Goal: Task Accomplishment & Management: Use online tool/utility

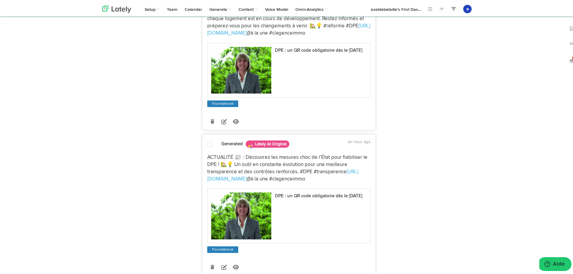
scroll to position [271, 0]
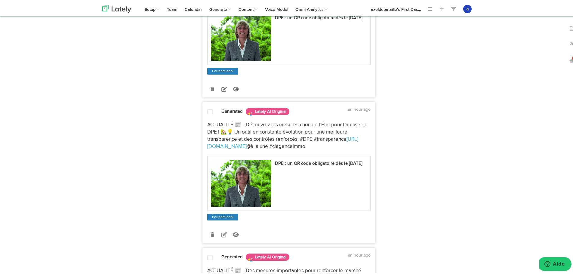
click at [208, 110] on span at bounding box center [209, 111] width 5 height 6
click at [221, 233] on icon at bounding box center [223, 233] width 5 height 5
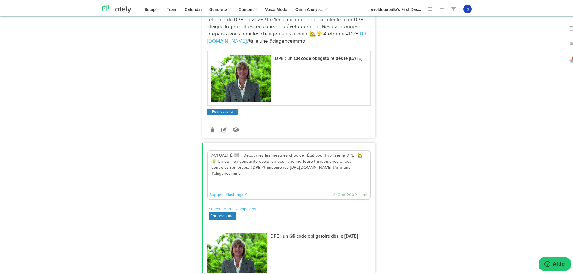
scroll to position [241, 0]
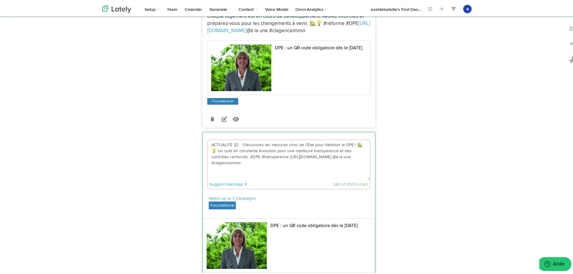
click at [268, 143] on textarea "ACTUALITÉ 📰 : Découvrez les mesures choc de l’État pour fiabiliser le DPE ! 🏡💡 …" at bounding box center [289, 159] width 162 height 40
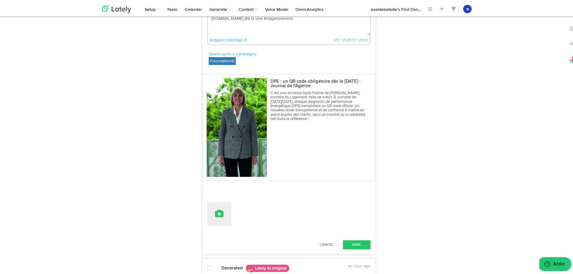
scroll to position [391, 0]
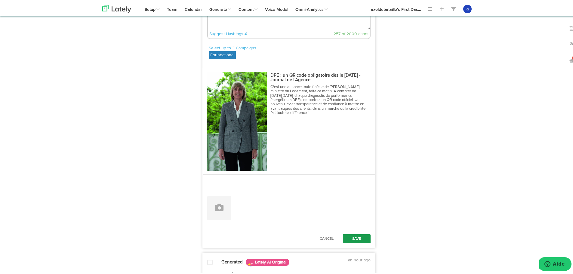
type textarea "ACTUALITÉ 📰 : Découvrez les nouvelles mesures importantes de l’État pour fiabil…"
click at [357, 234] on button "Save" at bounding box center [357, 237] width 28 height 9
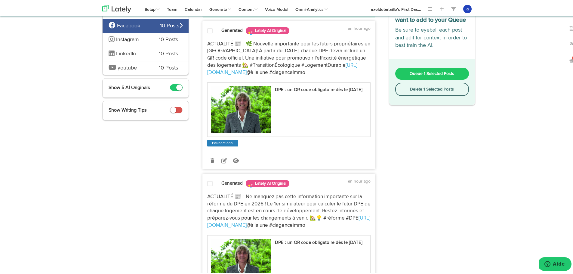
scroll to position [0, 0]
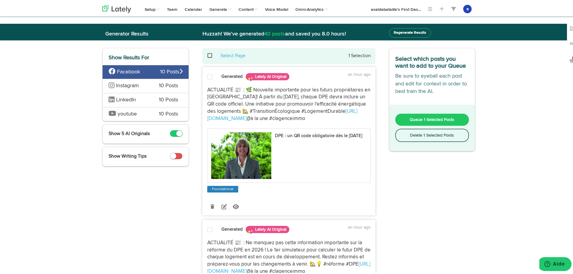
click at [406, 119] on button "Queue 1 Selected Posts" at bounding box center [432, 119] width 74 height 12
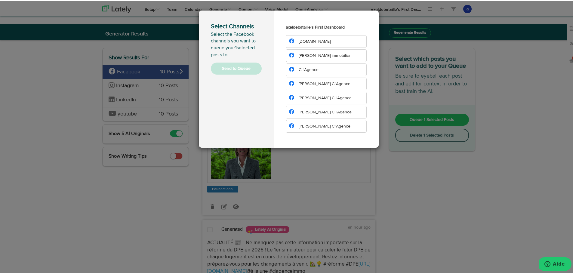
click at [286, 39] on li "[DOMAIN_NAME]" at bounding box center [326, 40] width 81 height 13
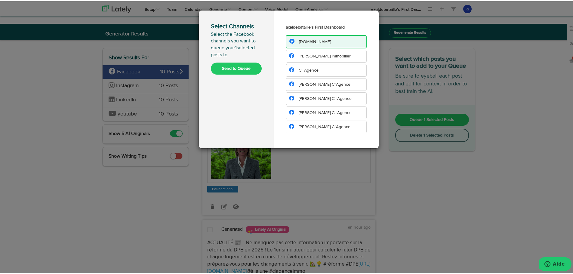
drag, startPoint x: 304, startPoint y: 53, endPoint x: 304, endPoint y: 61, distance: 8.2
click at [304, 54] on span "[PERSON_NAME] immobilier" at bounding box center [325, 55] width 52 height 4
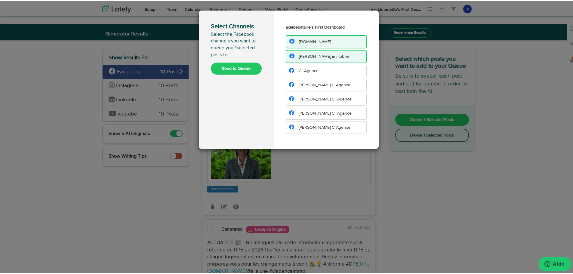
click at [304, 71] on span "C l'Agence" at bounding box center [309, 70] width 20 height 4
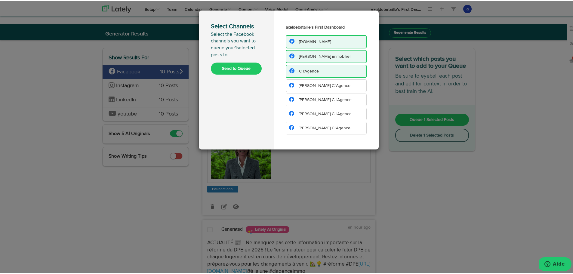
drag, startPoint x: 305, startPoint y: 79, endPoint x: 294, endPoint y: 102, distance: 24.9
click at [305, 80] on li "[PERSON_NAME] Cl'Agence" at bounding box center [326, 84] width 81 height 13
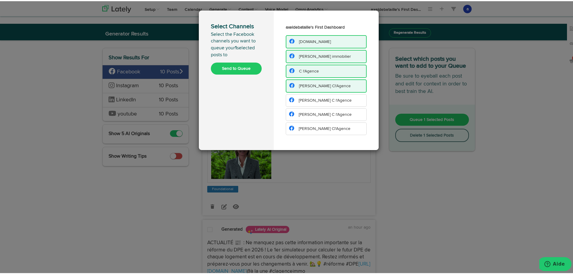
click at [286, 99] on li "[PERSON_NAME] C l'Agence" at bounding box center [326, 99] width 81 height 13
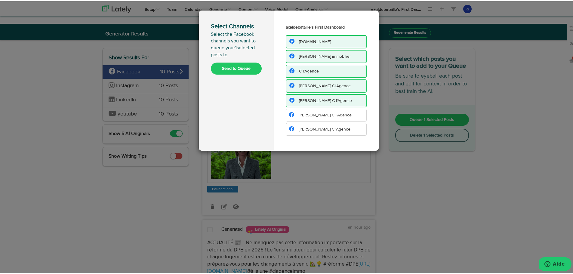
drag, startPoint x: 319, startPoint y: 117, endPoint x: 320, endPoint y: 121, distance: 4.5
click at [319, 116] on li "[PERSON_NAME] C l'Agence" at bounding box center [326, 114] width 81 height 13
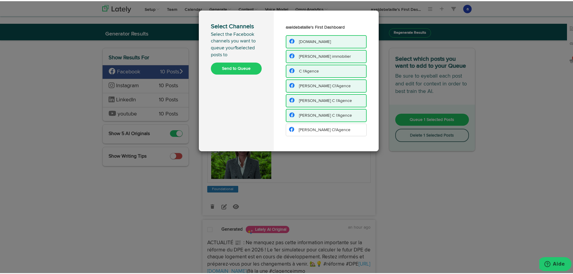
click at [321, 127] on span "[PERSON_NAME] Cl'Agence" at bounding box center [325, 129] width 52 height 4
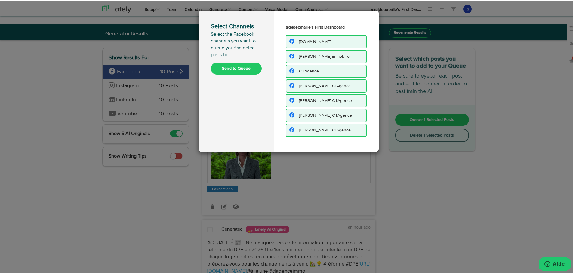
click at [234, 62] on button "Send to Queue" at bounding box center [236, 67] width 51 height 12
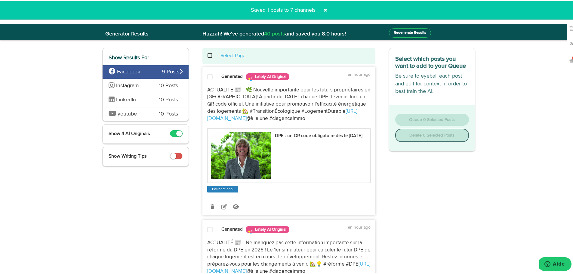
click at [138, 87] on span "Instagram" at bounding box center [129, 85] width 41 height 8
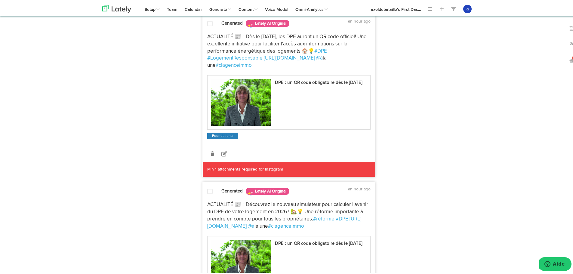
scroll to position [211, 0]
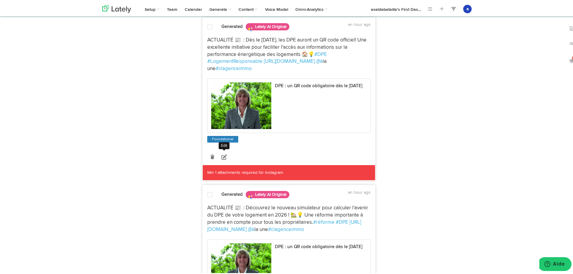
click at [224, 153] on icon at bounding box center [223, 155] width 5 height 5
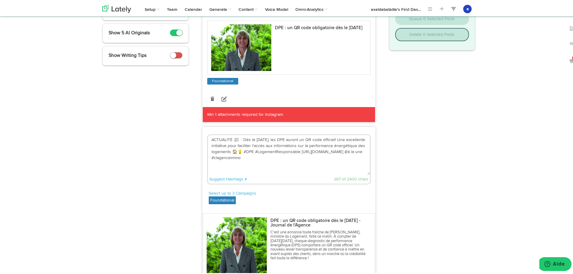
scroll to position [90, 0]
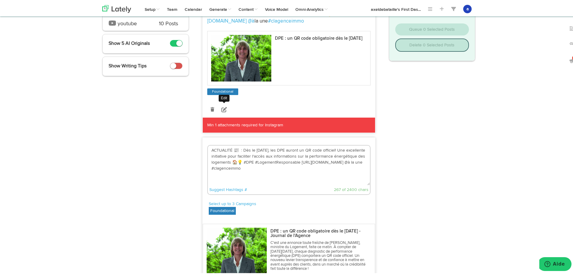
click at [221, 109] on icon at bounding box center [223, 108] width 5 height 5
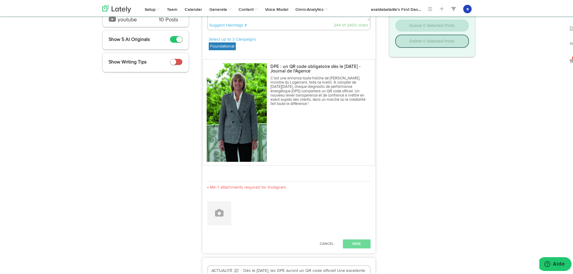
scroll to position [211, 0]
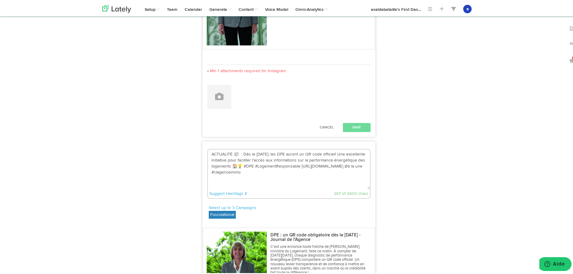
click at [331, 121] on div "Cancel Save" at bounding box center [289, 126] width 172 height 15
click at [327, 124] on button "Cancel" at bounding box center [326, 126] width 26 height 9
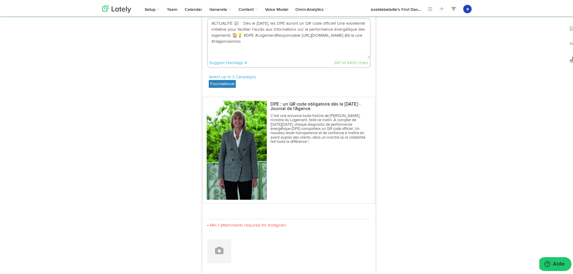
scroll to position [120, 0]
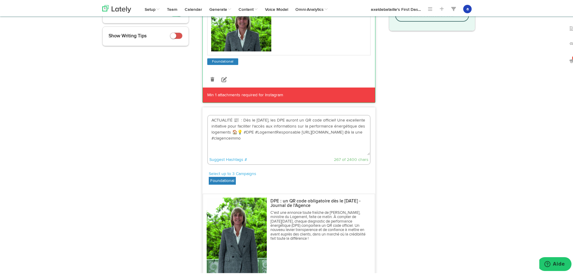
drag, startPoint x: 261, startPoint y: 131, endPoint x: 254, endPoint y: 131, distance: 6.0
click at [259, 131] on textarea "ACTUALITÉ 📰 : Dès le [DATE], les DPE auront un QR code officiel! Une excellente…" at bounding box center [289, 134] width 162 height 40
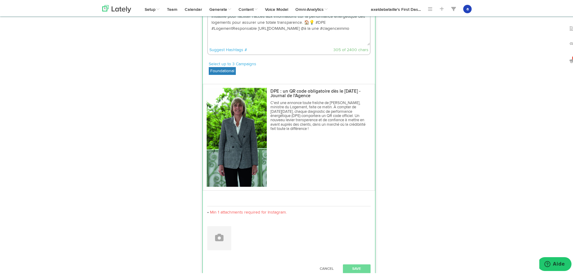
scroll to position [241, 0]
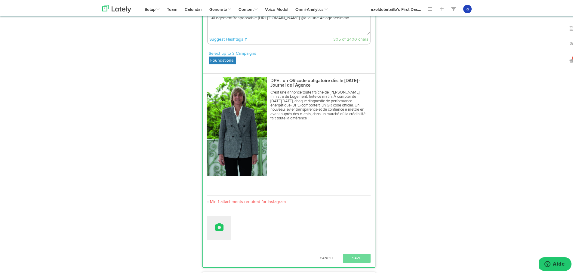
type textarea "ACTUALITÉ 📰 : Dès le [DATE], les DPE auront un QR code officiel! Une excellente…"
click at [220, 228] on icon at bounding box center [219, 226] width 8 height 8
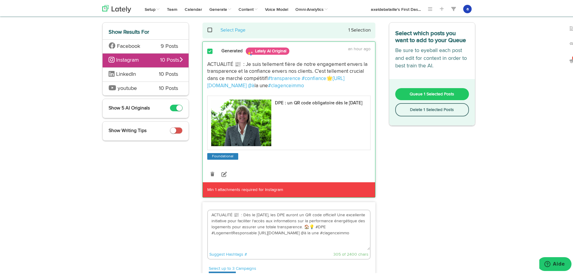
scroll to position [0, 0]
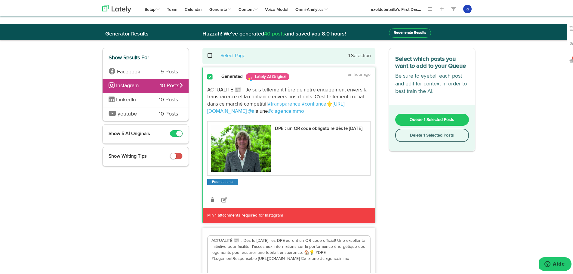
click at [435, 137] on button "Delete 1 Selected Posts" at bounding box center [432, 134] width 74 height 13
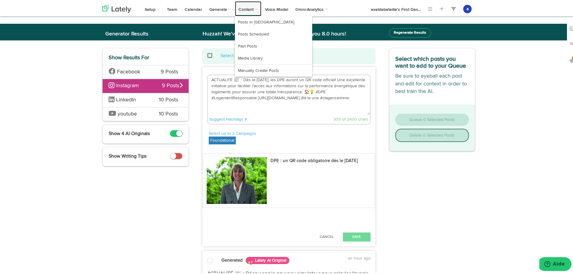
click at [242, 8] on link "Content" at bounding box center [248, 7] width 26 height 15
click at [252, 22] on link "Posts in [GEOGRAPHIC_DATA]" at bounding box center [273, 21] width 77 height 12
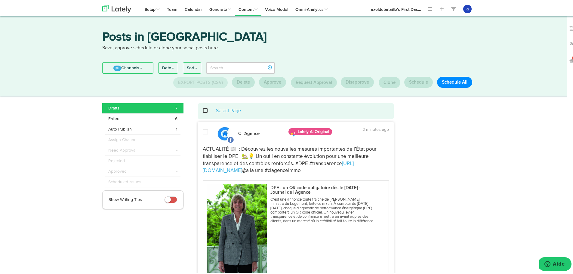
click at [205, 111] on div "Select Page" at bounding box center [295, 109] width 187 height 7
drag, startPoint x: 204, startPoint y: 108, endPoint x: 199, endPoint y: 108, distance: 4.9
click at [202, 108] on div "Select Page" at bounding box center [295, 109] width 187 height 7
click at [202, 110] on span at bounding box center [208, 109] width 12 height 0
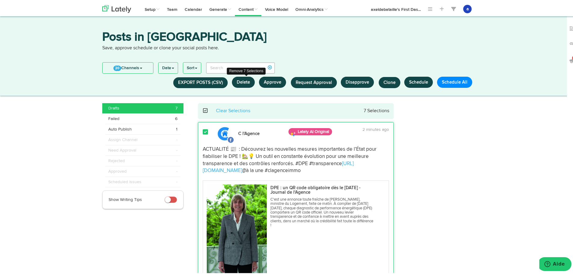
click at [239, 83] on button "Delete" at bounding box center [243, 81] width 23 height 11
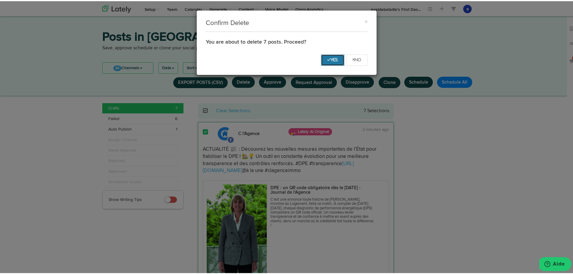
drag, startPoint x: 335, startPoint y: 58, endPoint x: 331, endPoint y: 57, distance: 3.5
click at [331, 57] on button "Yes" at bounding box center [332, 58] width 23 height 11
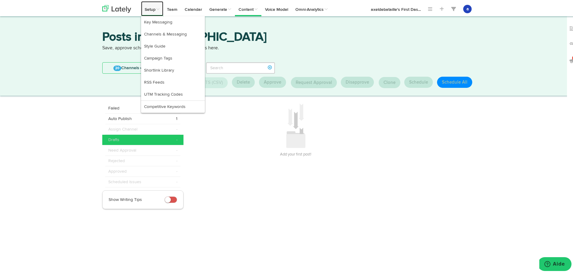
click at [149, 5] on link "Setup" at bounding box center [152, 7] width 22 height 15
click at [157, 88] on link "UTM Tracking Codes" at bounding box center [173, 93] width 64 height 12
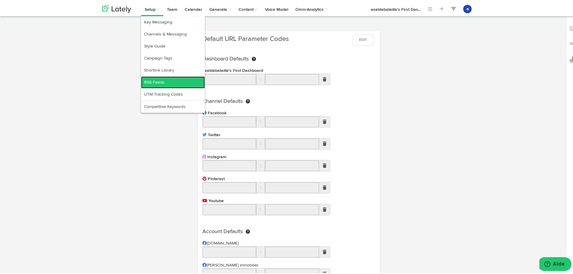
click at [166, 83] on link "RSS Feeds" at bounding box center [173, 81] width 64 height 12
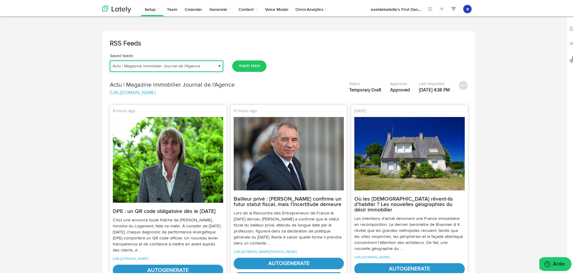
click at [128, 67] on select "Actu | Magazine immobilier Journal de l'Agence Actualités Antibes Actualités Va…" at bounding box center [166, 64] width 113 height 11
select select "object:18336"
click at [110, 59] on select "Actu | Magazine immobilier Journal de l'Agence Actualités Antibes Actualités Va…" at bounding box center [166, 64] width 113 height 11
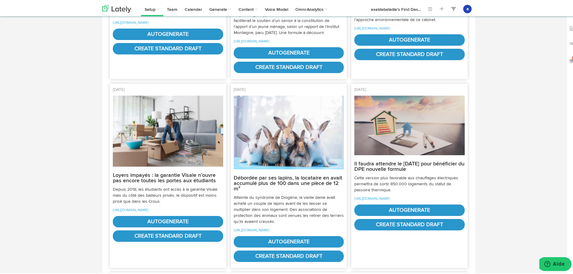
scroll to position [572, 0]
